Goal: Task Accomplishment & Management: Use online tool/utility

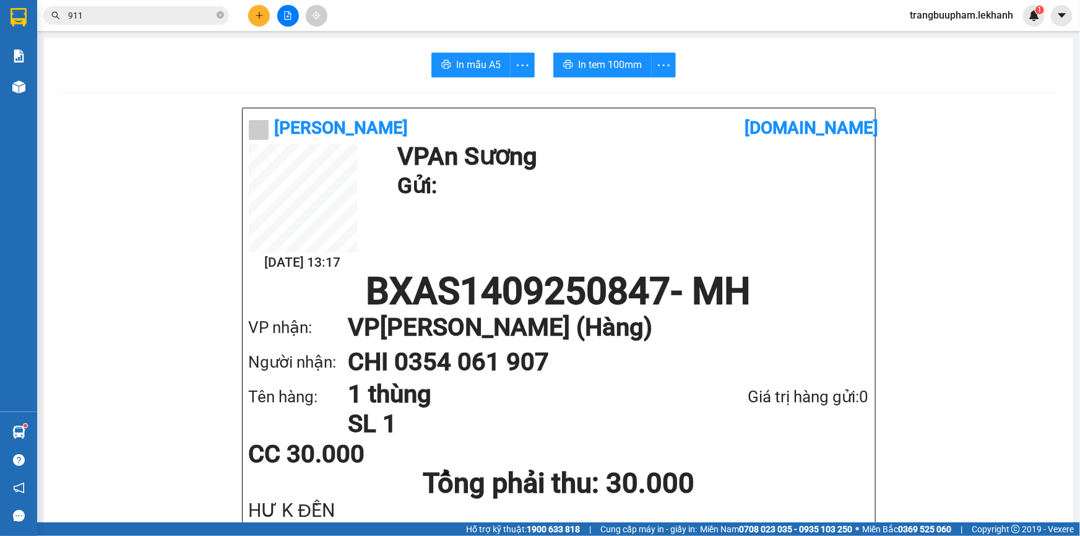
scroll to position [74, 0]
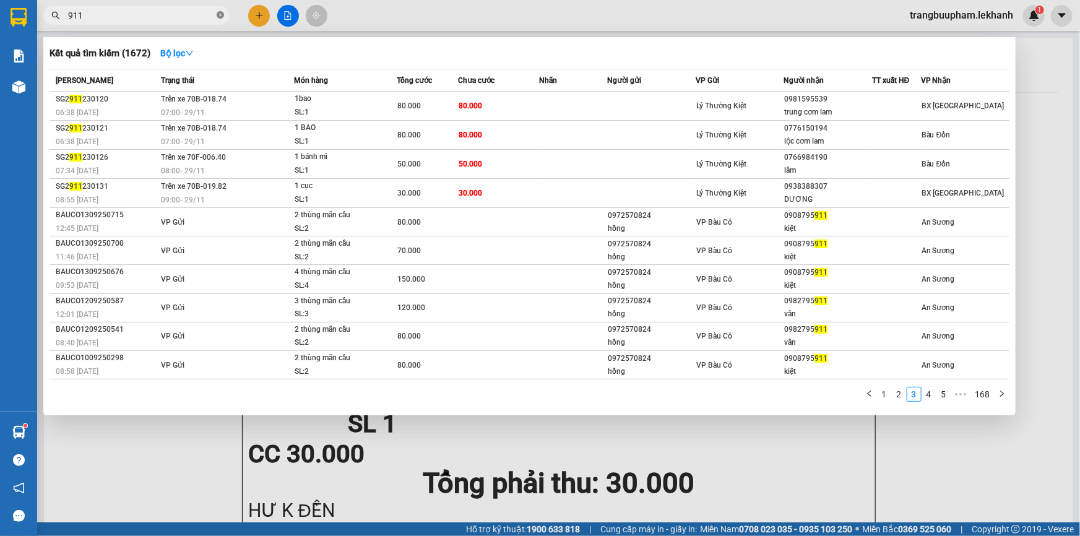
click at [221, 15] on icon "close-circle" at bounding box center [220, 14] width 7 height 7
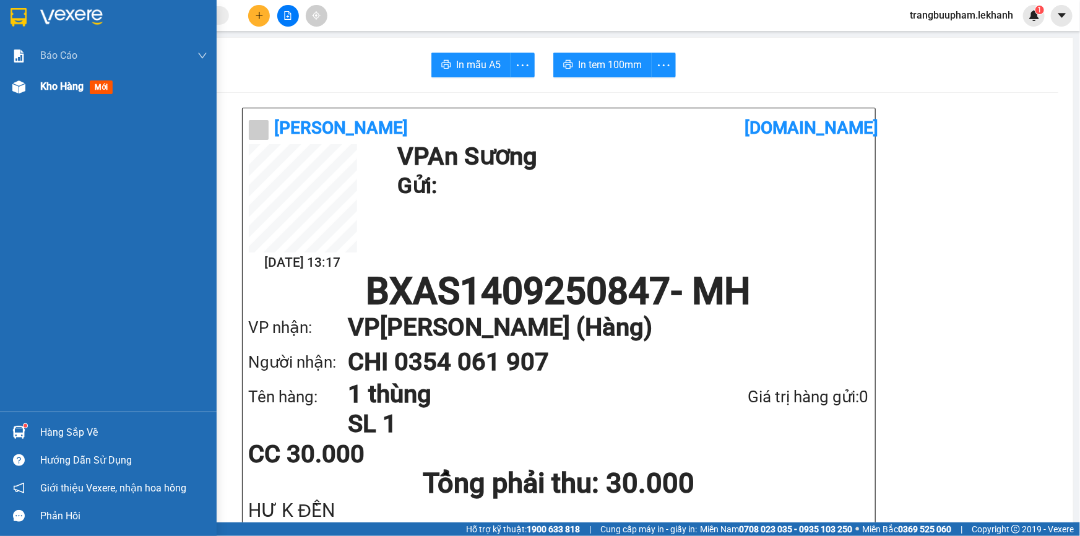
click at [48, 95] on div "Kho hàng mới" at bounding box center [123, 86] width 167 height 31
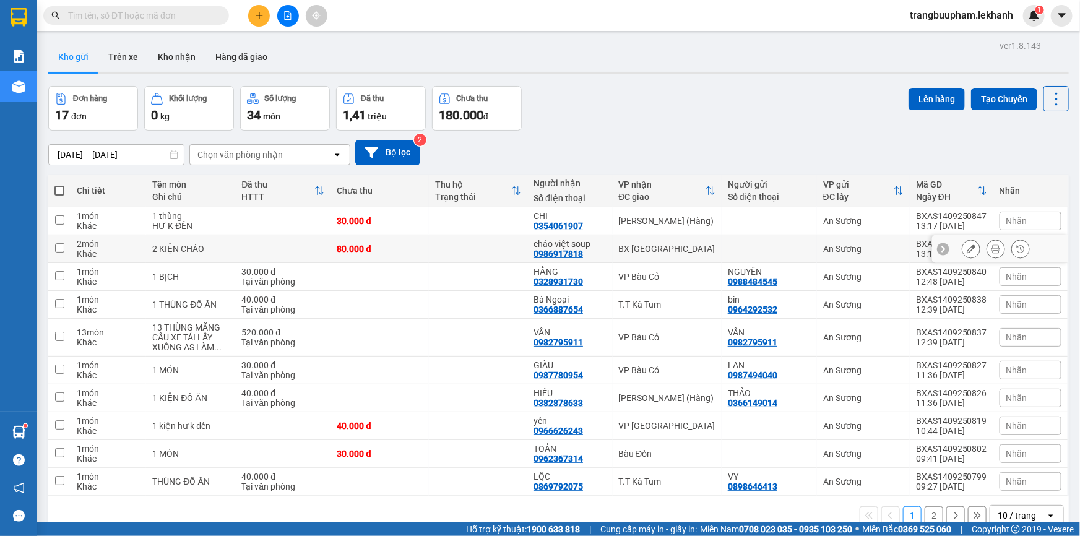
click at [435, 245] on td at bounding box center [478, 249] width 98 height 28
checkbox input "true"
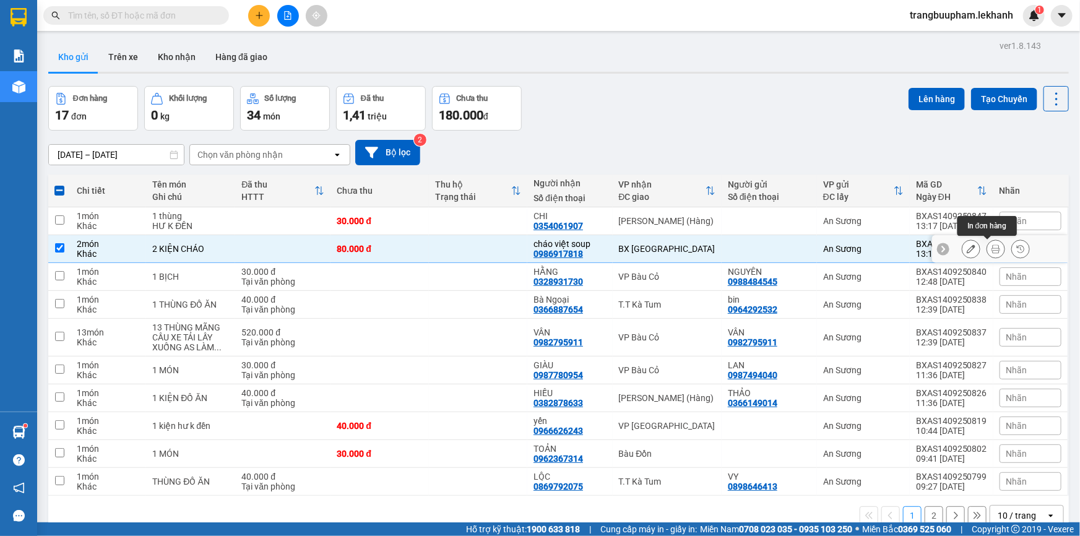
click at [991, 249] on icon at bounding box center [995, 248] width 9 height 9
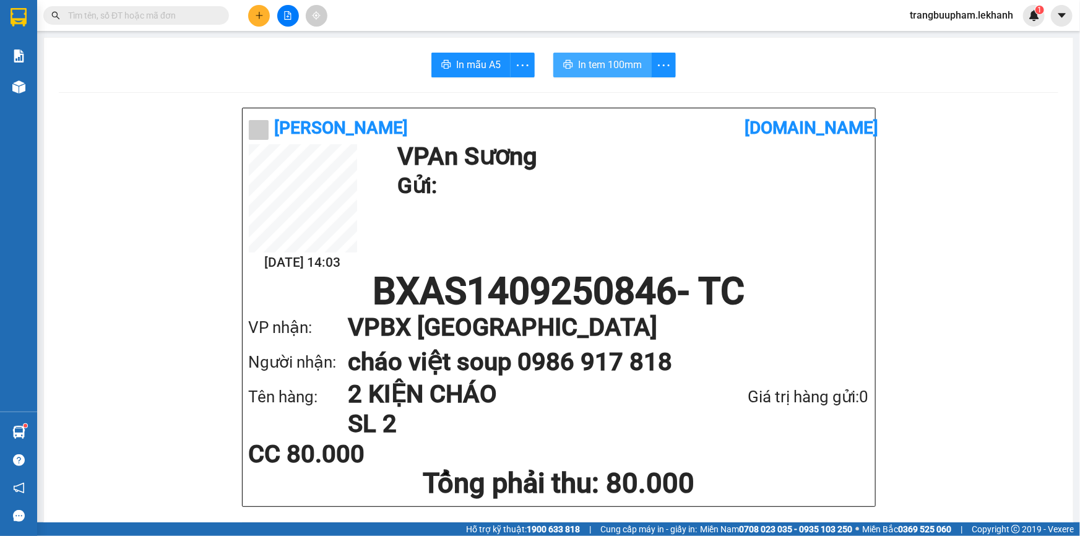
click at [607, 63] on span "In tem 100mm" at bounding box center [610, 64] width 64 height 15
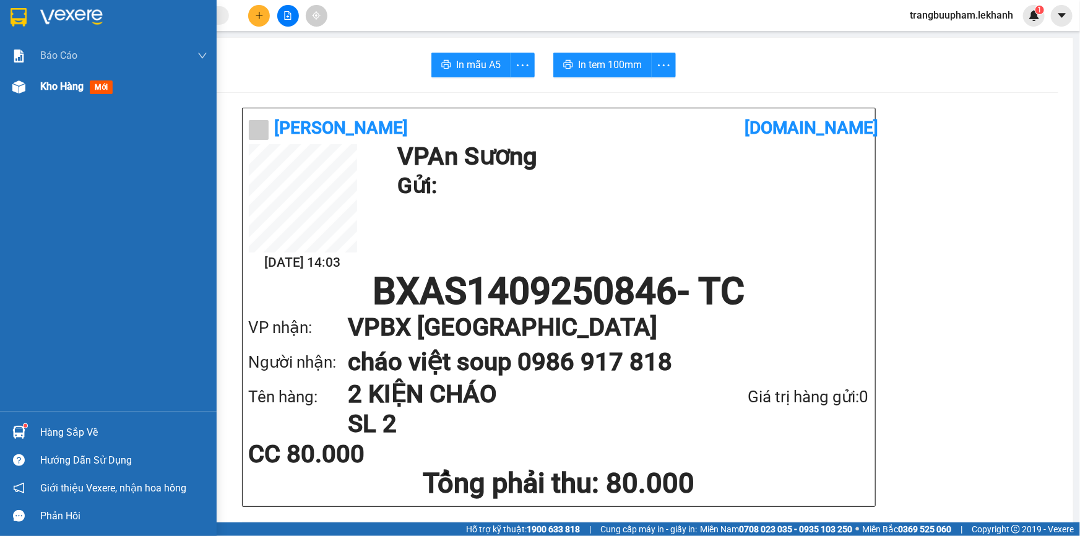
click at [56, 99] on div "Kho hàng mới" at bounding box center [123, 86] width 167 height 31
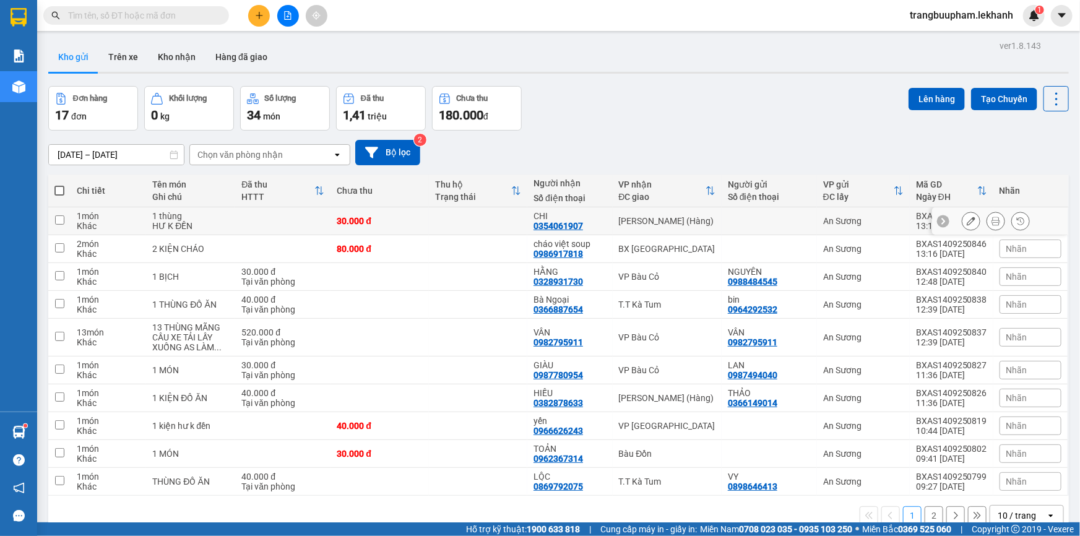
click at [367, 216] on div "30.000 đ" at bounding box center [380, 221] width 86 height 10
checkbox input "true"
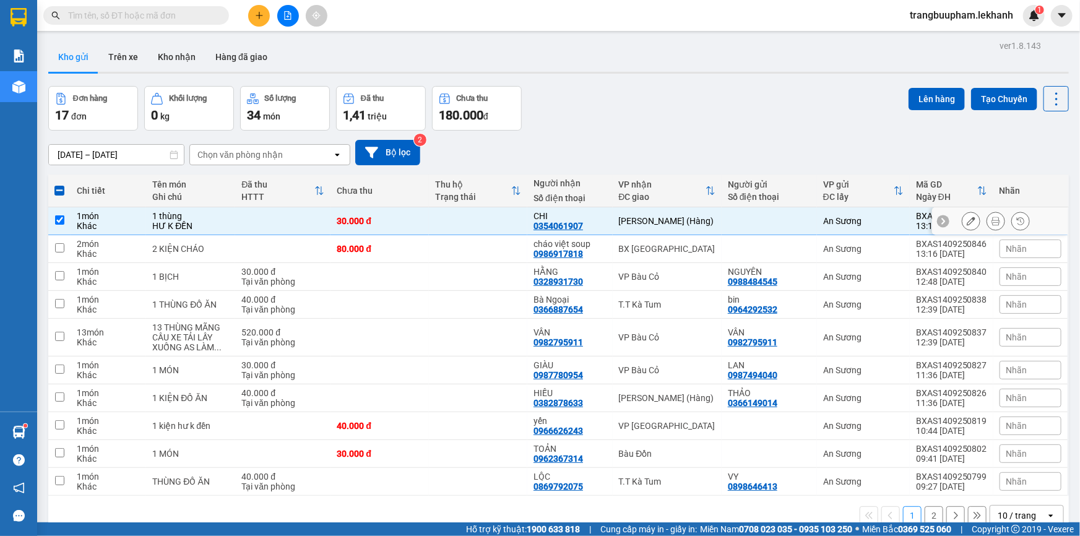
click at [991, 223] on icon at bounding box center [995, 221] width 9 height 9
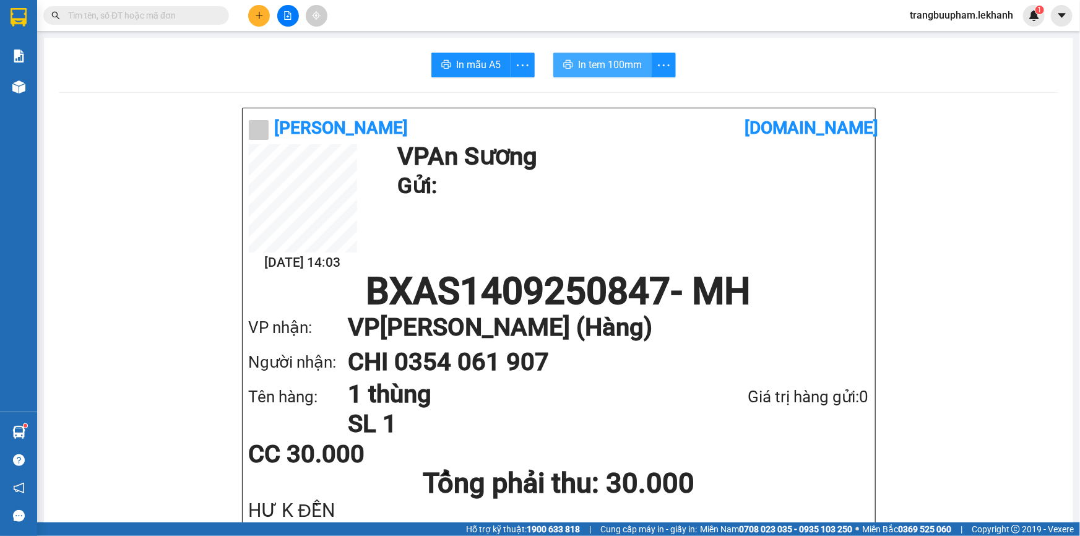
drag, startPoint x: 602, startPoint y: 67, endPoint x: 597, endPoint y: 59, distance: 9.1
click at [601, 67] on span "In tem 100mm" at bounding box center [610, 64] width 64 height 15
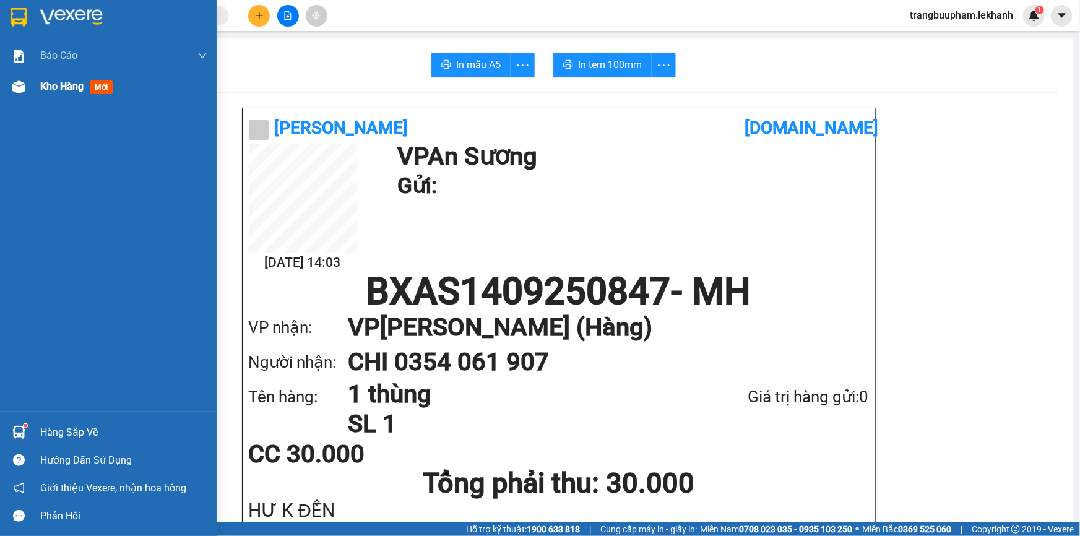
click at [57, 88] on span "Kho hàng" at bounding box center [61, 86] width 43 height 12
